Goal: Information Seeking & Learning: Learn about a topic

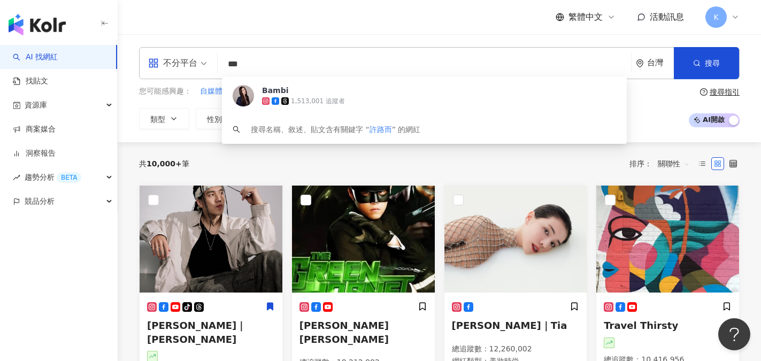
type input "***"
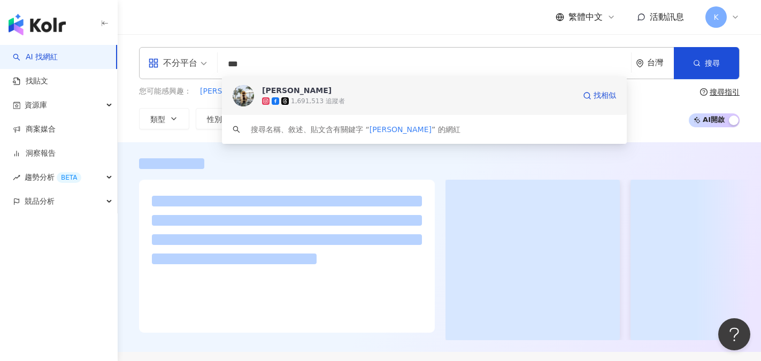
click at [292, 96] on div "1,691,513 追蹤者" at bounding box center [418, 101] width 313 height 11
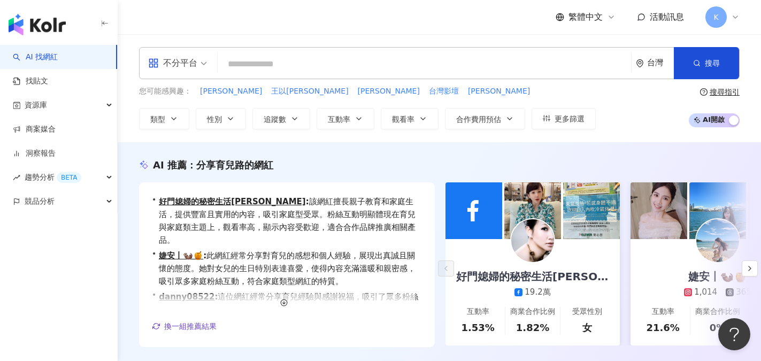
click at [259, 49] on div "不分平台 台灣 搜尋 930a495d-c02e-4338-8413-764d47eedc48 許路兒 1,691,513 追蹤者 搜尋名稱、敘述、貼文含有關…" at bounding box center [439, 63] width 600 height 32
click at [249, 64] on input "search" at bounding box center [424, 64] width 405 height 20
paste input "**********"
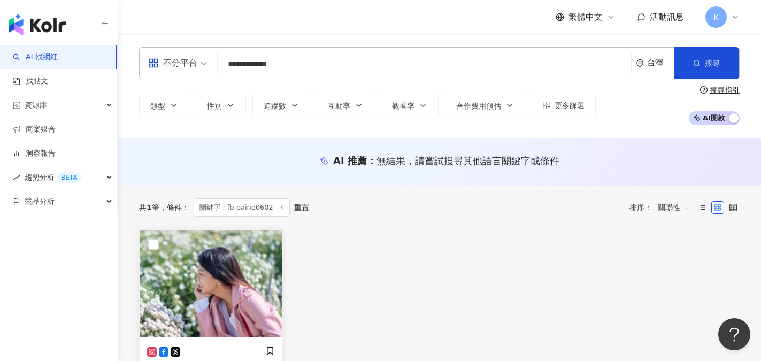
type input "**********"
click at [184, 298] on img at bounding box center [211, 283] width 143 height 107
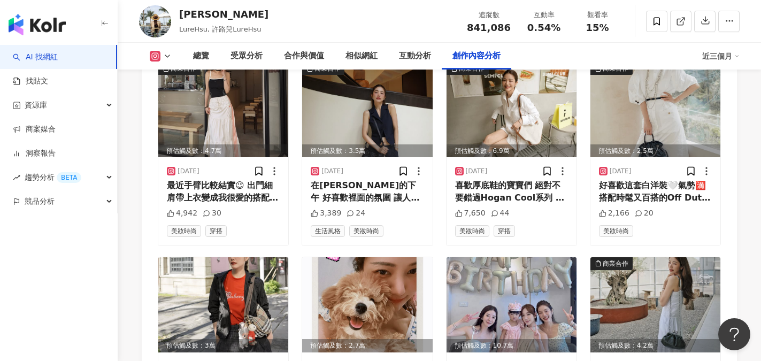
scroll to position [3604, 0]
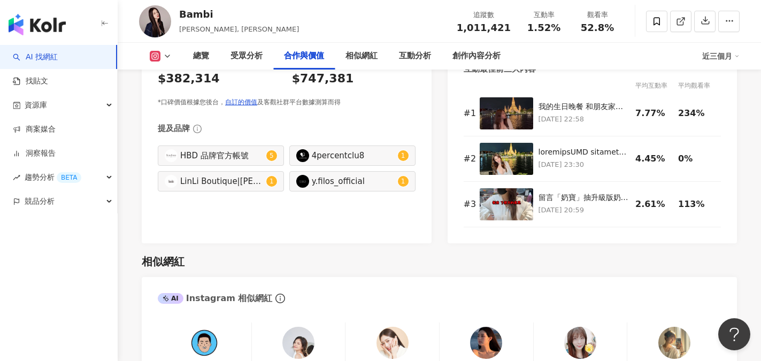
scroll to position [1616, 0]
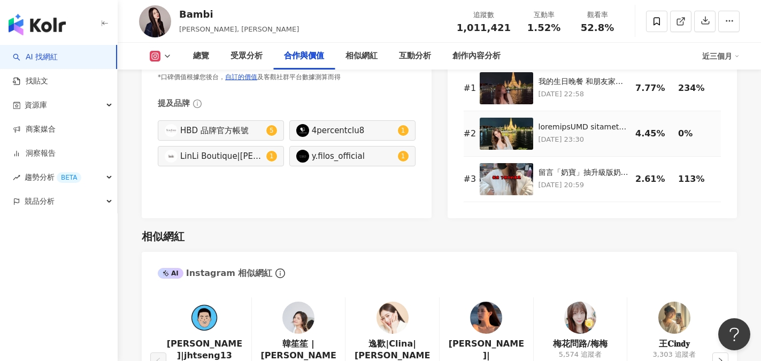
click at [516, 123] on img at bounding box center [506, 134] width 53 height 32
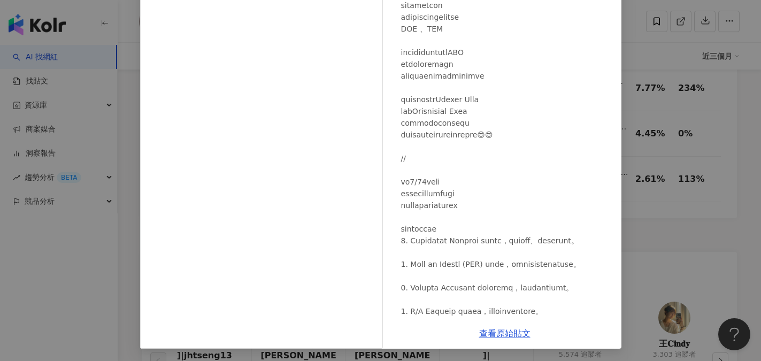
scroll to position [123, 0]
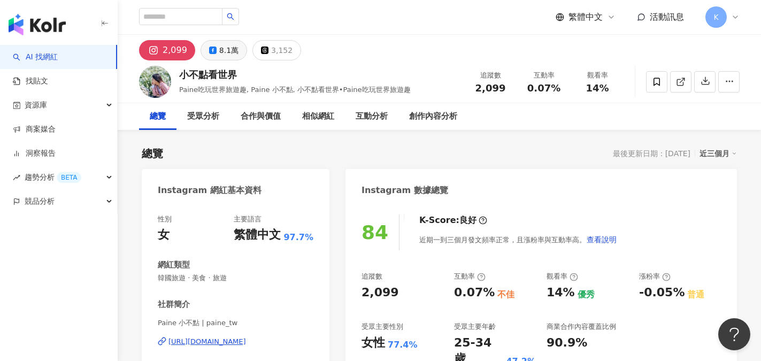
click at [230, 46] on div "8.1萬" at bounding box center [228, 50] width 19 height 15
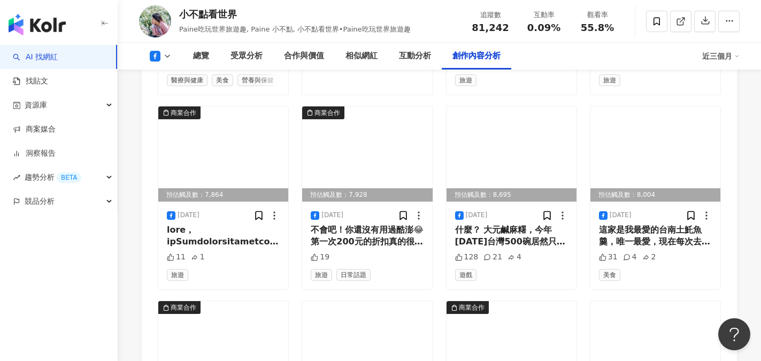
scroll to position [3126, 0]
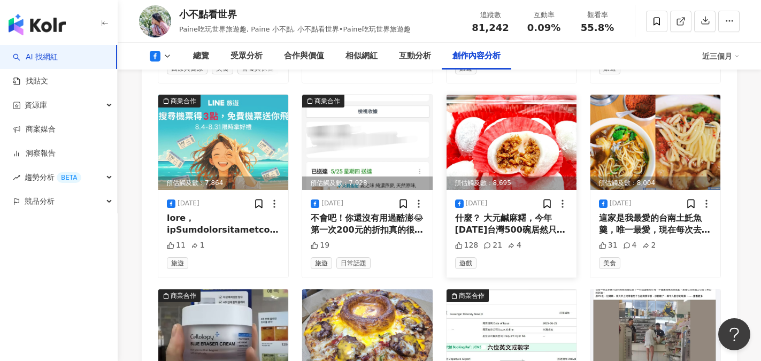
click at [488, 232] on div "什麼？ 大元鹹麻糬，今年2025年台灣500碗居然只有1碗， 他明明就值得5碗！！！！ （此生最愛，不接受反駁🤣🤣🤣🤣）" at bounding box center [511, 224] width 113 height 24
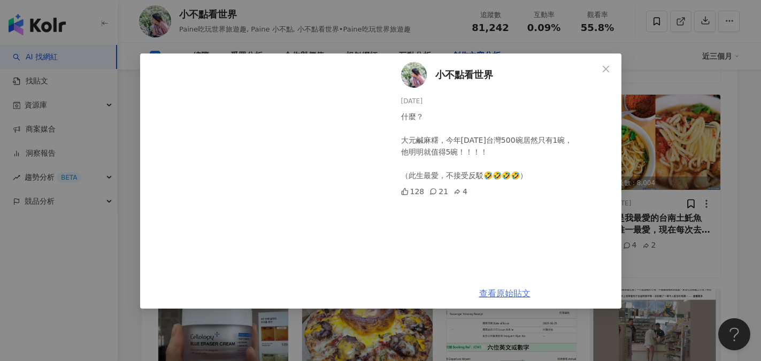
click at [515, 292] on link "查看原始貼文" at bounding box center [504, 293] width 51 height 10
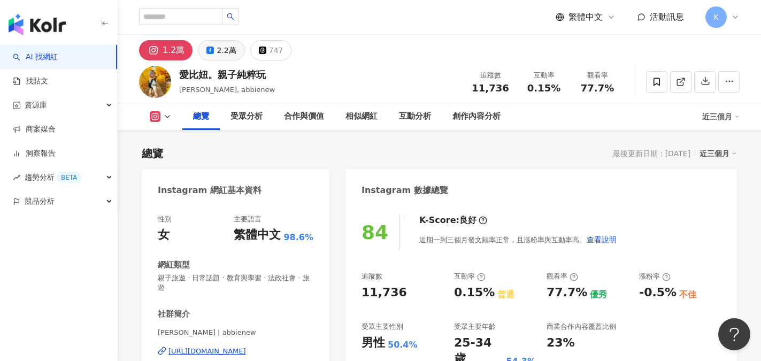
click at [214, 50] on button "2.2萬" at bounding box center [221, 50] width 47 height 20
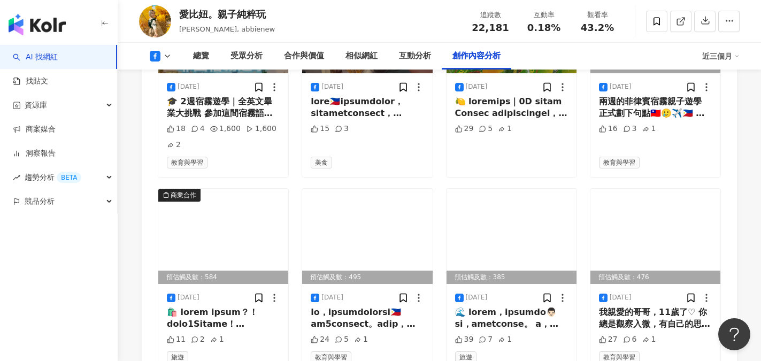
scroll to position [3087, 0]
